Goal: Information Seeking & Learning: Learn about a topic

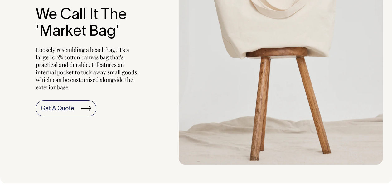
scroll to position [592, 0]
drag, startPoint x: 74, startPoint y: 7, endPoint x: 74, endPoint y: 25, distance: 17.1
click at [74, 8] on h3 "We Call It The 'Market Bag'" at bounding box center [88, 23] width 104 height 33
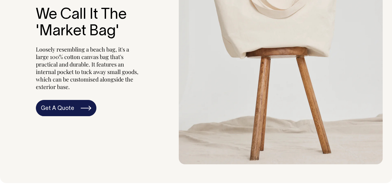
click at [63, 113] on link "Get A Quote" at bounding box center [66, 108] width 60 height 16
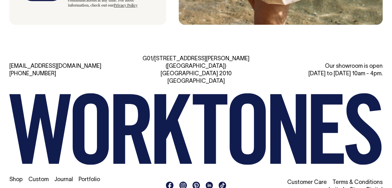
scroll to position [1732, 0]
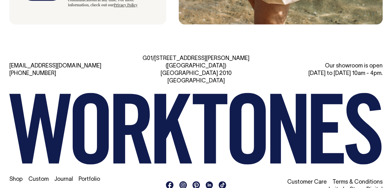
click at [182, 181] on rect at bounding box center [182, 184] width 7 height 7
click at [89, 176] on link "Portfolio" at bounding box center [90, 178] width 22 height 5
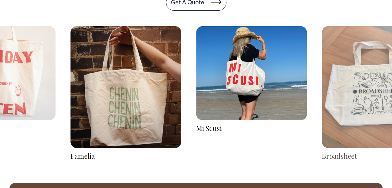
scroll to position [952, 0]
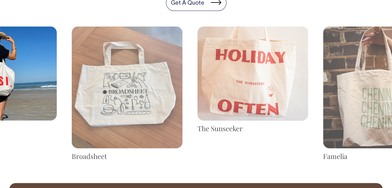
drag, startPoint x: 359, startPoint y: 108, endPoint x: 109, endPoint y: 110, distance: 250.0
click at [109, 110] on img at bounding box center [127, 87] width 111 height 122
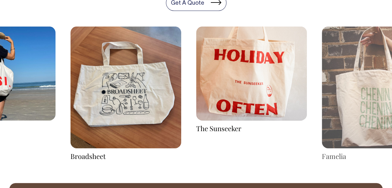
drag, startPoint x: 380, startPoint y: 77, endPoint x: -96, endPoint y: 81, distance: 475.8
click at [0, 81] on html "Custom Canvas Tote Bags Worktones large and high quality canvas bags are the pe…" at bounding box center [196, 16] width 392 height 1937
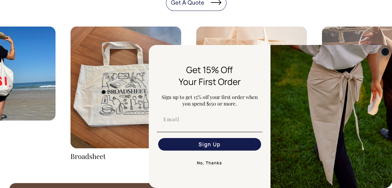
click at [385, 52] on circle "Close dialog" at bounding box center [385, 51] width 7 height 7
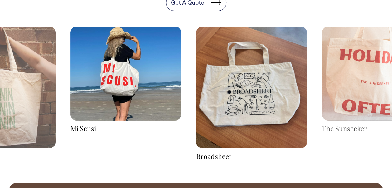
drag, startPoint x: 72, startPoint y: 60, endPoint x: 299, endPoint y: 58, distance: 227.0
click at [299, 58] on div "Mi Scusi [GEOGRAPHIC_DATA] The Sunseeker" at bounding box center [251, 93] width 1382 height 134
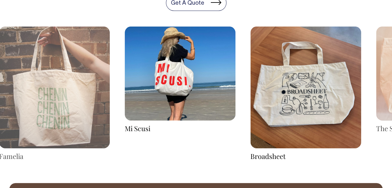
drag, startPoint x: 158, startPoint y: 66, endPoint x: 316, endPoint y: 67, distance: 157.8
click at [235, 65] on img at bounding box center [180, 73] width 111 height 94
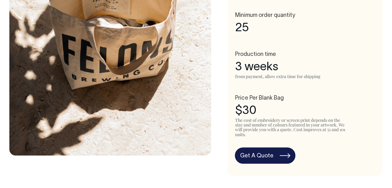
scroll to position [329, 0]
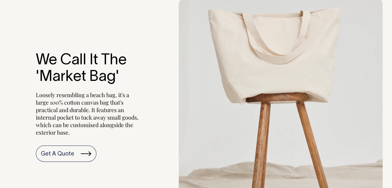
click at [54, 52] on h3 "We Call It The 'Market Bag'" at bounding box center [88, 68] width 104 height 33
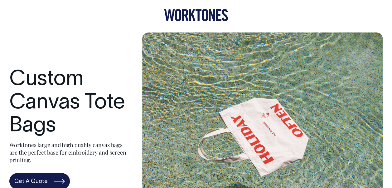
scroll to position [0, 0]
click at [52, 100] on h1 "Custom Canvas Tote Bags" at bounding box center [69, 103] width 120 height 70
click at [203, 21] on icon at bounding box center [205, 15] width 6 height 12
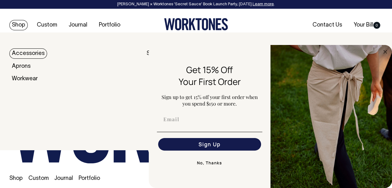
scroll to position [944, 0]
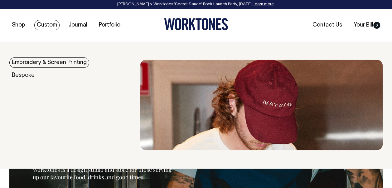
click at [31, 64] on link "Embroidery & Screen Printing" at bounding box center [49, 62] width 80 height 10
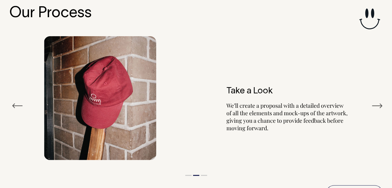
scroll to position [717, 0]
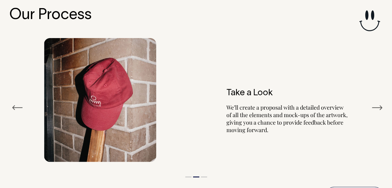
click at [20, 110] on div "Take a Look We’ll create a proposal with a detailed overview of all the element…" at bounding box center [195, 100] width 373 height 142
click at [18, 105] on button "Previous" at bounding box center [17, 107] width 11 height 9
click at [382, 103] on button "Next" at bounding box center [376, 107] width 11 height 9
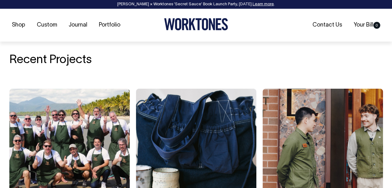
scroll to position [936, 0]
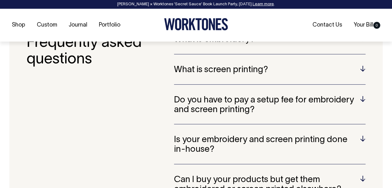
click at [217, 102] on h5 "Do you have to pay a setup fee for embroidery and screen printing?" at bounding box center [269, 104] width 191 height 19
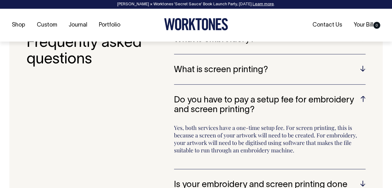
scroll to position [1216, 0]
click at [217, 102] on h5 "Do you have to pay a setup fee for embroidery and screen printing?" at bounding box center [269, 104] width 191 height 19
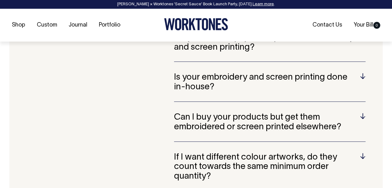
scroll to position [1279, 0]
click at [209, 75] on h5 "Is your embroidery and screen printing done in-house?" at bounding box center [269, 81] width 191 height 19
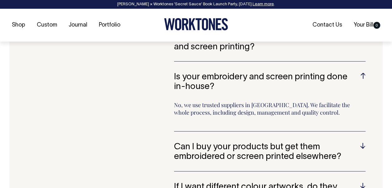
click at [208, 75] on h5 "Is your embroidery and screen printing done in-house?" at bounding box center [269, 81] width 191 height 19
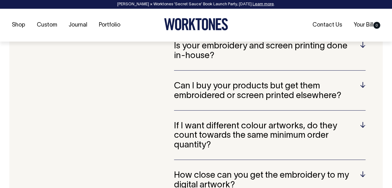
scroll to position [1310, 0]
click at [219, 91] on h5 "Can I buy your products but get them embroidered or screen printed elsewhere?" at bounding box center [269, 90] width 191 height 19
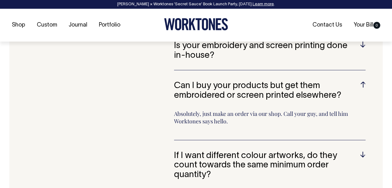
click at [219, 91] on h5 "Can I buy your products but get them embroidered or screen printed elsewhere?" at bounding box center [269, 90] width 191 height 19
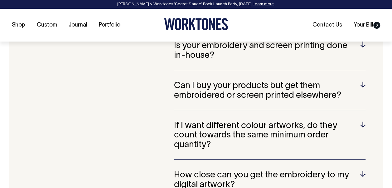
click at [219, 91] on h5 "Can I buy your products but get them embroidered or screen printed elsewhere?" at bounding box center [269, 90] width 191 height 19
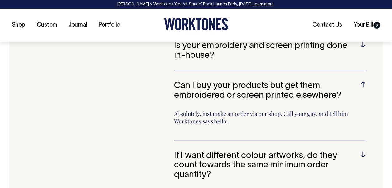
click at [219, 91] on h5 "Can I buy your products but get them embroidered or screen printed elsewhere?" at bounding box center [269, 90] width 191 height 19
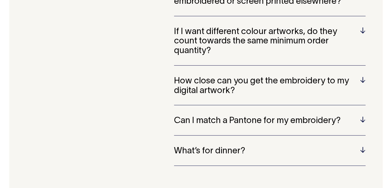
scroll to position [1403, 0]
click at [190, 93] on div "How close can you get the embroidery to my digital artwork? The process of embr…" at bounding box center [269, 91] width 191 height 29
click at [191, 87] on h5 "How close can you get the embroidery to my digital artwork?" at bounding box center [269, 86] width 191 height 19
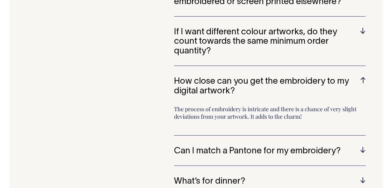
click at [197, 81] on h5 "How close can you get the embroidery to my digital artwork?" at bounding box center [269, 86] width 191 height 19
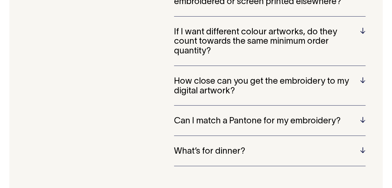
click at [199, 118] on h5 "Can I match a Pantone for my embroidery?" at bounding box center [269, 121] width 191 height 10
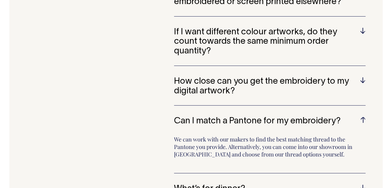
click at [199, 118] on h5 "Can I match a Pantone for my embroidery?" at bounding box center [269, 121] width 191 height 10
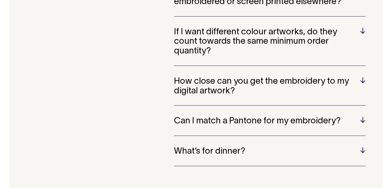
click at [201, 149] on h5 "What’s for dinner?" at bounding box center [269, 152] width 191 height 10
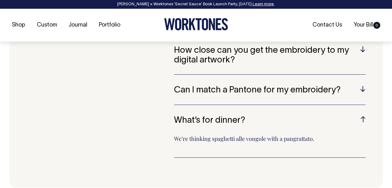
scroll to position [1434, 0]
click at [196, 115] on h5 "What’s for dinner?" at bounding box center [269, 120] width 191 height 10
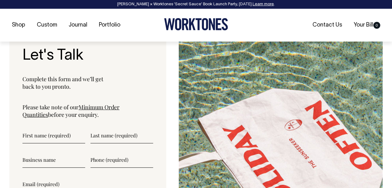
scroll to position [1590, 0]
click at [119, 103] on link "Minimum Order Quantities" at bounding box center [70, 110] width 97 height 15
